Goal: Contribute content: Add original content to the website for others to see

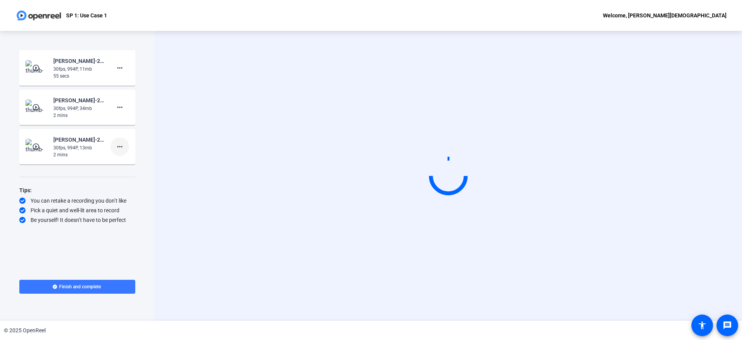
click at [120, 148] on mat-icon "more_horiz" at bounding box center [119, 146] width 9 height 9
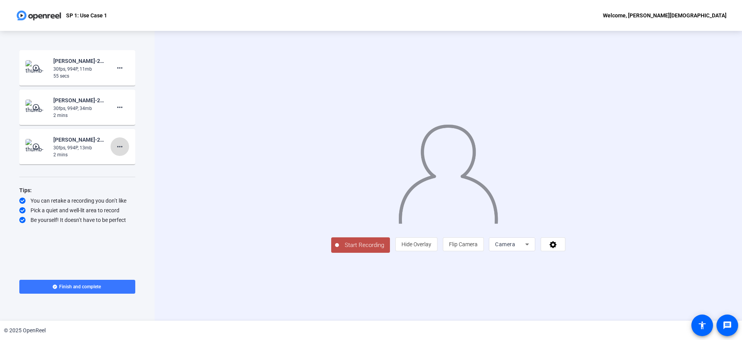
click at [117, 148] on mat-icon "more_horiz" at bounding box center [119, 146] width 9 height 9
click at [193, 117] on div at bounding box center [371, 170] width 742 height 340
click at [121, 68] on mat-icon "more_horiz" at bounding box center [119, 67] width 9 height 9
click at [131, 105] on span "Add Notes" at bounding box center [132, 103] width 31 height 9
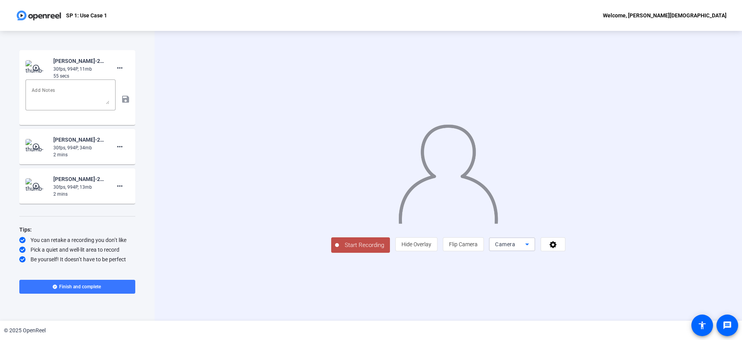
click at [515, 248] on span "Camera" at bounding box center [505, 244] width 20 height 6
click at [602, 262] on span "Screen" at bounding box center [596, 259] width 15 height 9
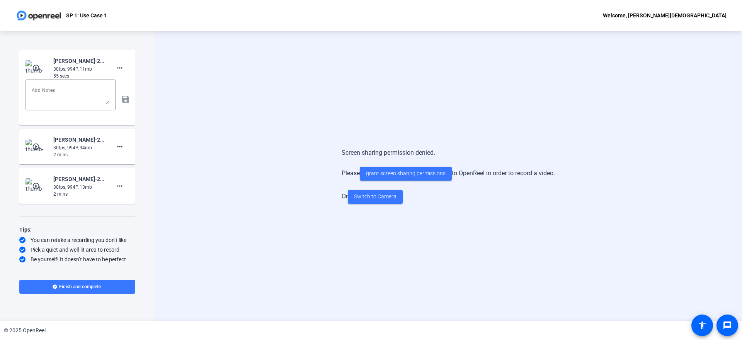
click at [33, 68] on mat-icon "play_circle_outline" at bounding box center [36, 68] width 9 height 8
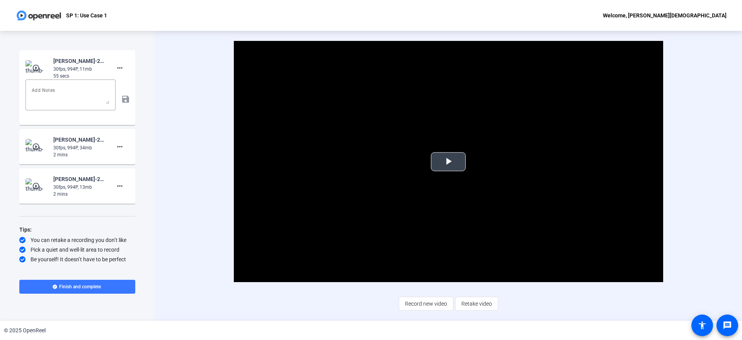
click at [448, 162] on span "Video Player" at bounding box center [448, 162] width 0 height 0
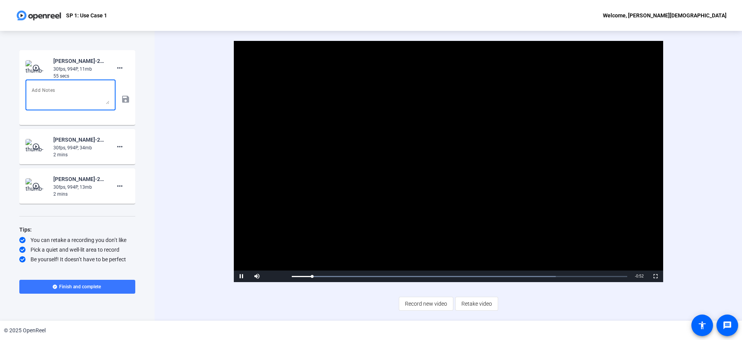
click at [65, 96] on textarea at bounding box center [71, 95] width 78 height 19
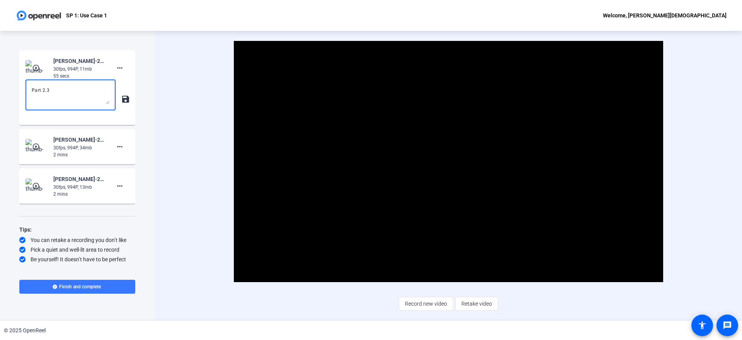
type textarea "Part 2.3"
click at [125, 100] on mat-icon "save" at bounding box center [125, 99] width 8 height 9
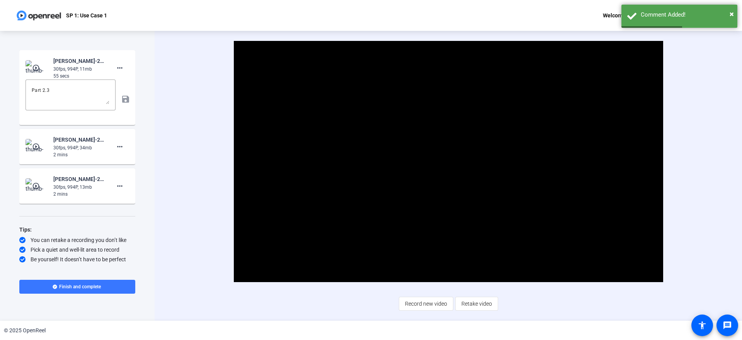
click at [37, 146] on mat-icon "play_circle_outline" at bounding box center [36, 147] width 9 height 8
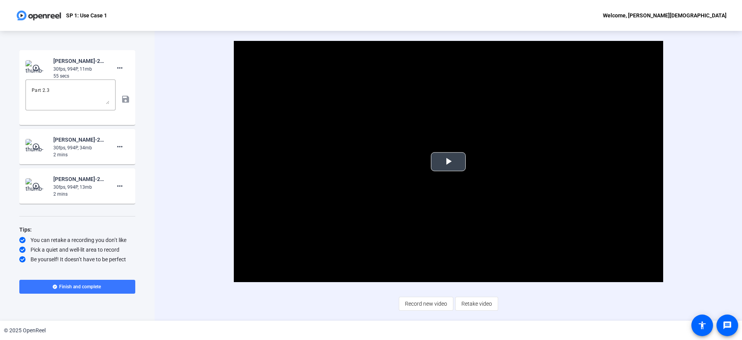
click at [448, 162] on span "Video Player" at bounding box center [448, 162] width 0 height 0
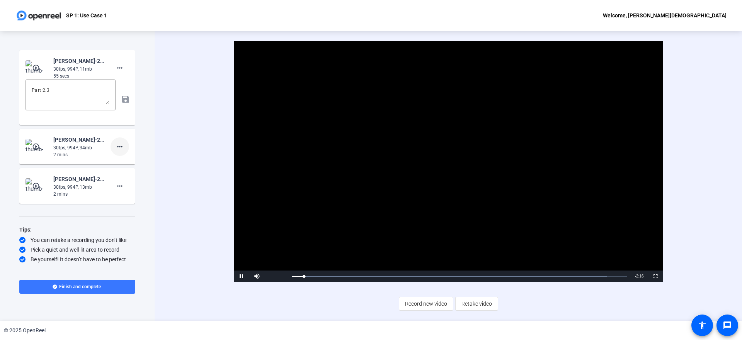
click at [122, 149] on mat-icon "more_horiz" at bounding box center [119, 146] width 9 height 9
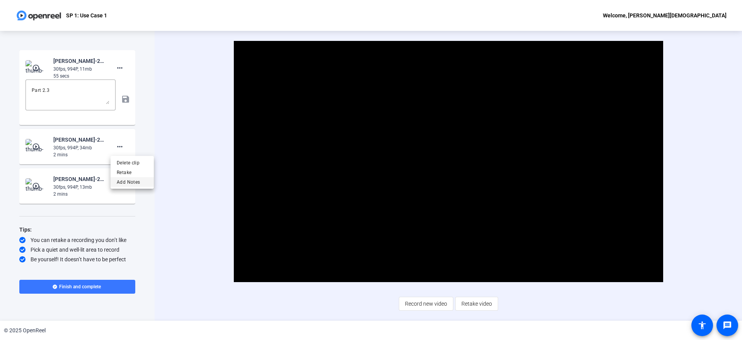
click at [125, 182] on span "Add Notes" at bounding box center [132, 181] width 31 height 9
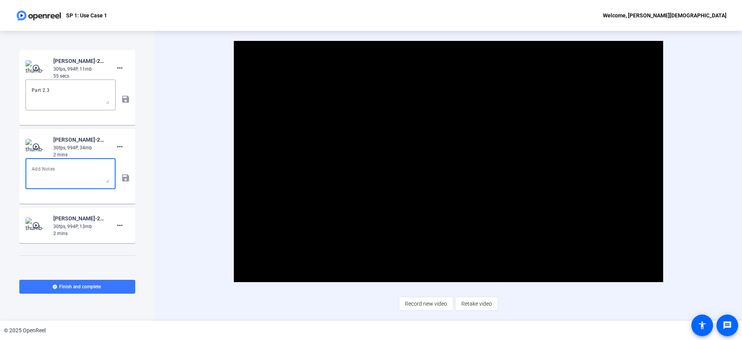
click at [82, 173] on textarea at bounding box center [71, 174] width 78 height 19
type textarea "Paras 2.2"
click at [121, 178] on mat-icon "save" at bounding box center [125, 177] width 8 height 9
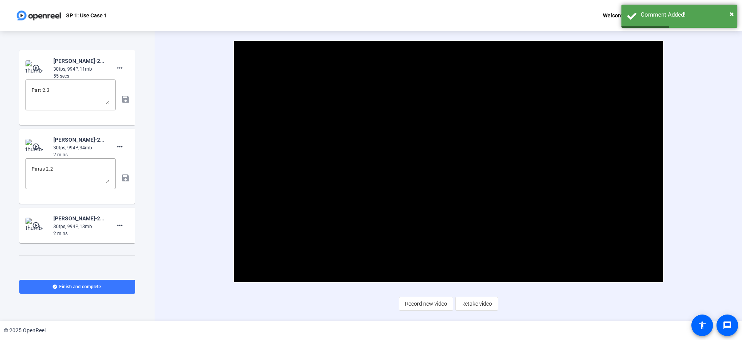
click at [36, 224] on mat-icon "play_circle_outline" at bounding box center [36, 226] width 9 height 8
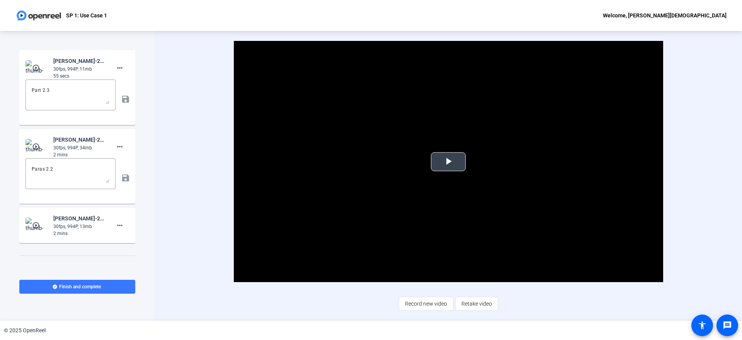
click at [448, 162] on span "Video Player" at bounding box center [448, 162] width 0 height 0
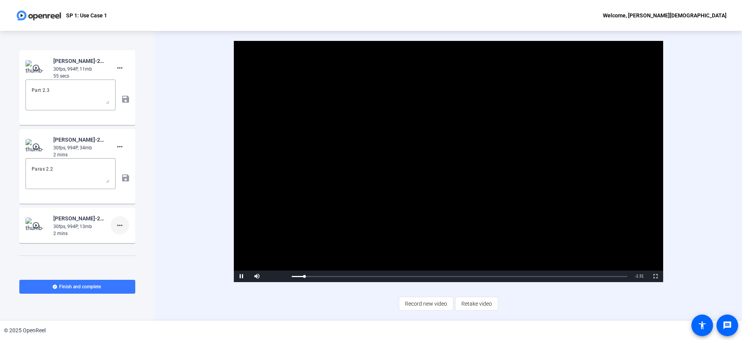
click at [118, 225] on mat-icon "more_horiz" at bounding box center [119, 225] width 9 height 9
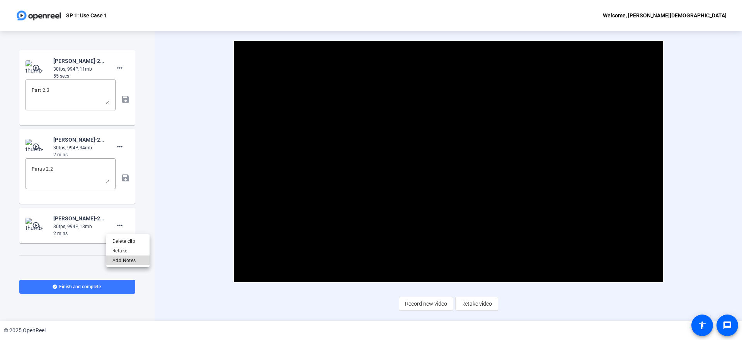
click at [119, 260] on span "Add Notes" at bounding box center [127, 260] width 31 height 9
click at [82, 256] on textarea at bounding box center [71, 252] width 78 height 19
type textarea "Part 2.1"
click at [121, 258] on mat-icon "save" at bounding box center [125, 256] width 8 height 9
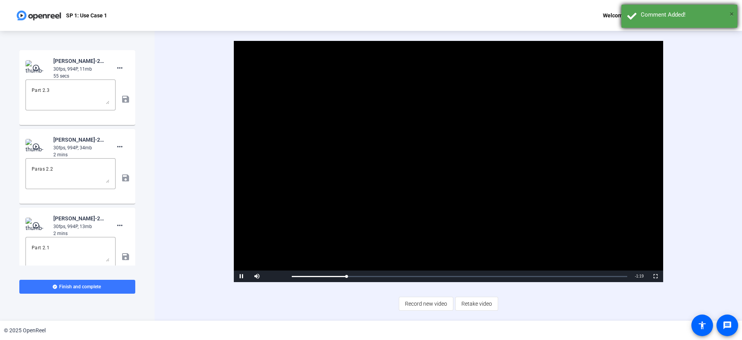
click at [730, 13] on span "×" at bounding box center [731, 13] width 4 height 9
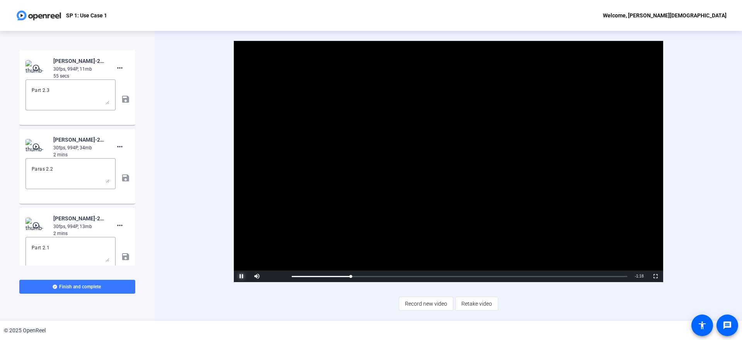
click at [240, 277] on span "Video Player" at bounding box center [241, 277] width 15 height 0
click at [36, 168] on textarea "Paras 2.2" at bounding box center [71, 174] width 78 height 19
type textarea "Part 2.2"
click at [122, 177] on mat-icon "save" at bounding box center [125, 177] width 8 height 9
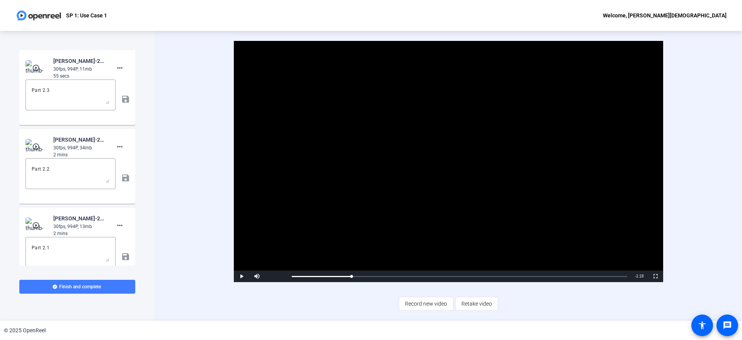
click at [86, 288] on span "Finish and complete" at bounding box center [80, 287] width 42 height 6
